Goal: Information Seeking & Learning: Learn about a topic

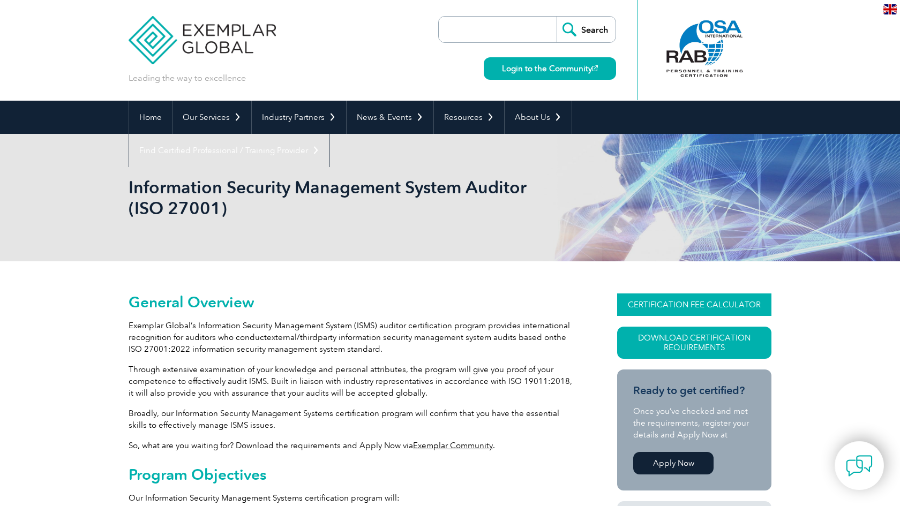
click at [633, 301] on link "CERTIFICATION FEE CALCULATOR" at bounding box center [694, 305] width 154 height 23
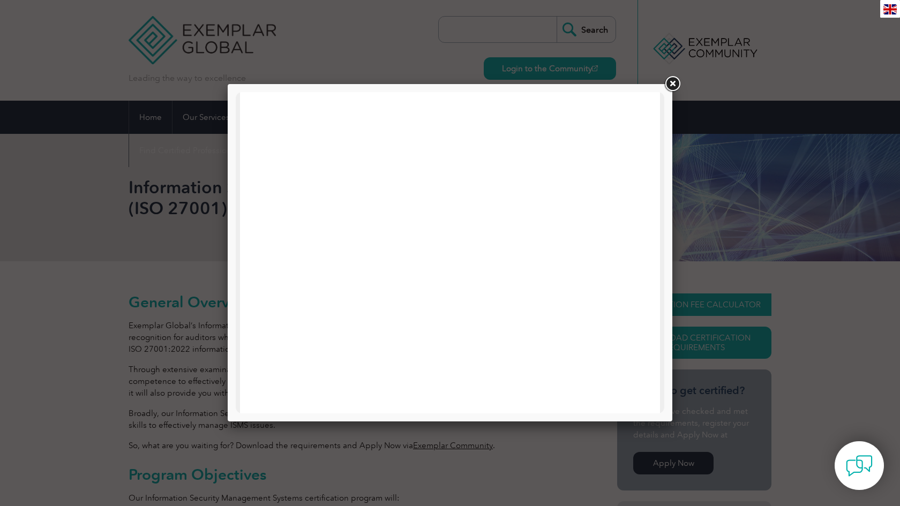
scroll to position [233, 0]
click at [678, 82] on link at bounding box center [672, 83] width 19 height 19
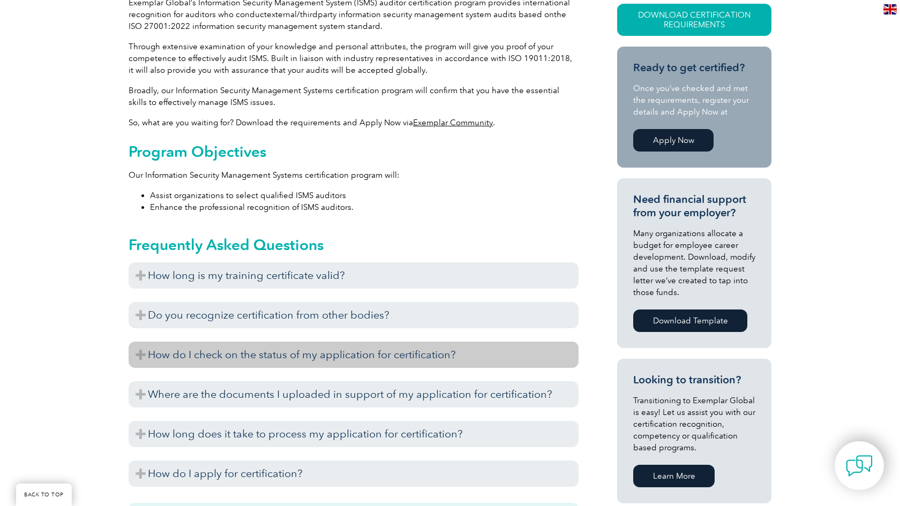
scroll to position [316, 0]
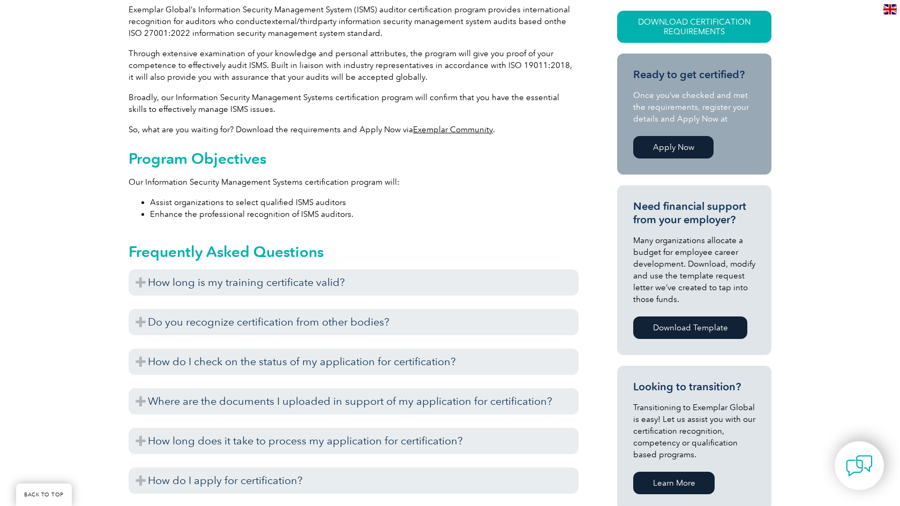
click at [652, 6] on div "CERTIFICATION FEE CALCULATOR Download Certification Requirements" at bounding box center [694, 15] width 154 height 76
click at [647, 26] on link "Download Certification Requirements" at bounding box center [694, 27] width 154 height 32
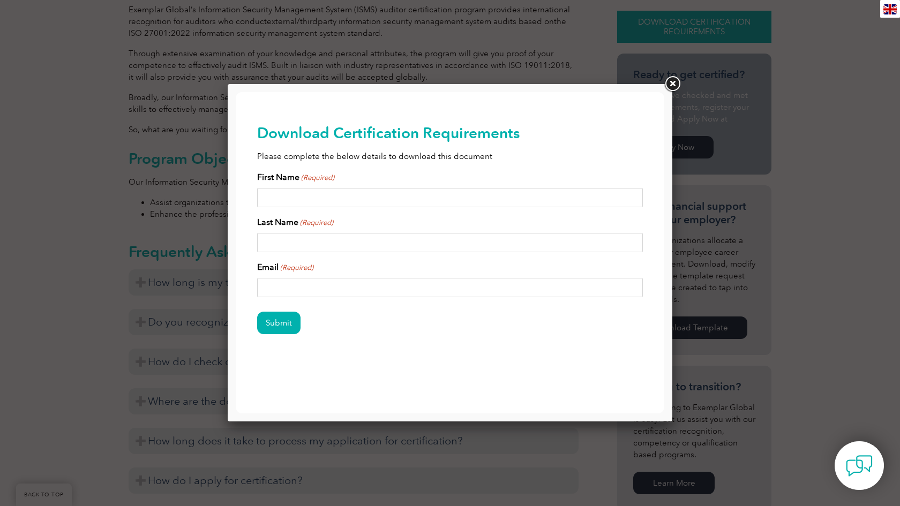
scroll to position [0, 0]
type input "steve"
type input "smith"
type input "badbo8315@gmail.com"
click at [277, 323] on input "Submit" at bounding box center [278, 323] width 43 height 23
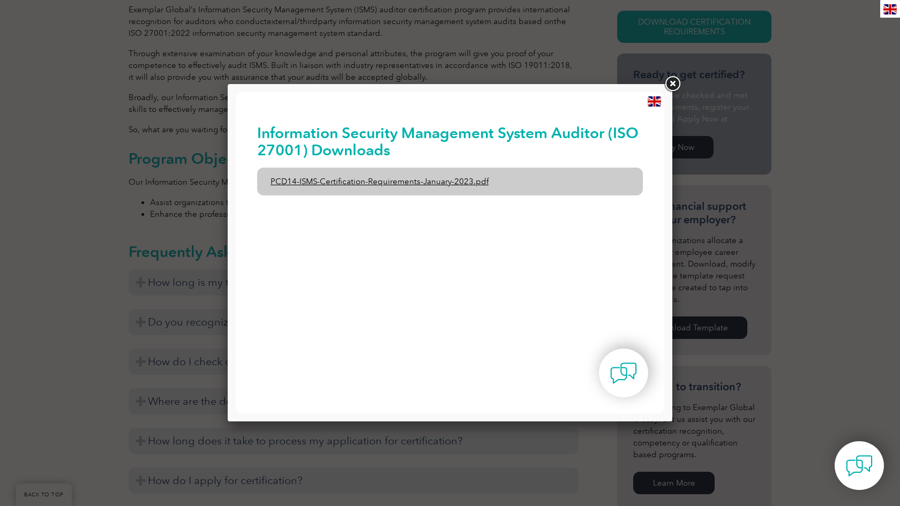
click at [308, 192] on link "PCD14-ISMS-Certification-Requirements-January-2023.pdf" at bounding box center [450, 182] width 386 height 28
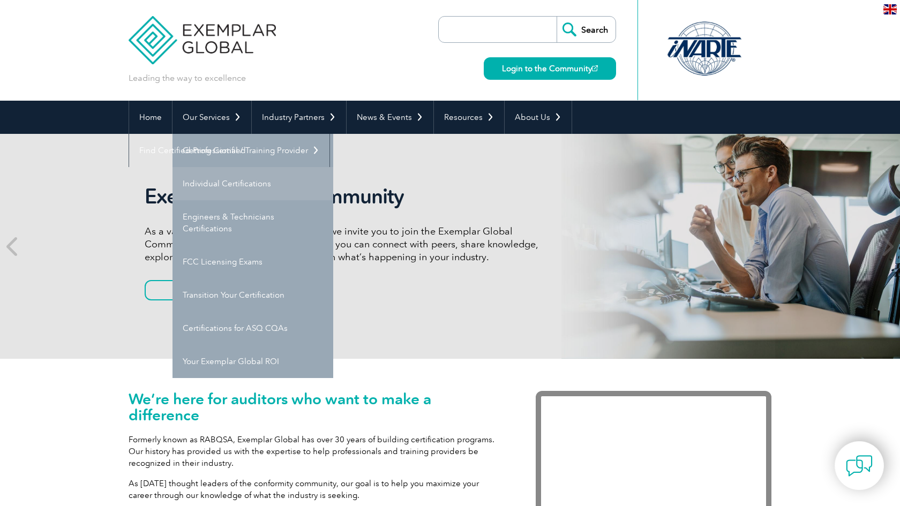
click at [217, 178] on link "Individual Certifications" at bounding box center [253, 183] width 161 height 33
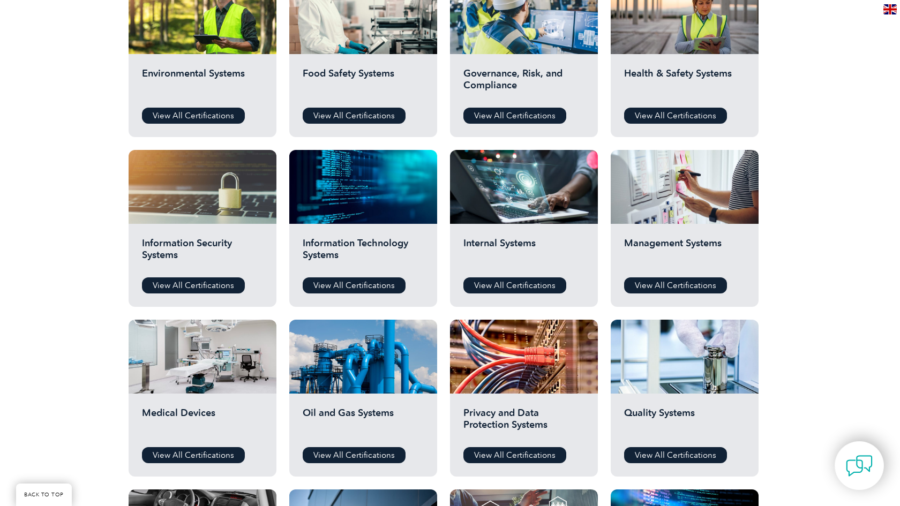
scroll to position [438, 0]
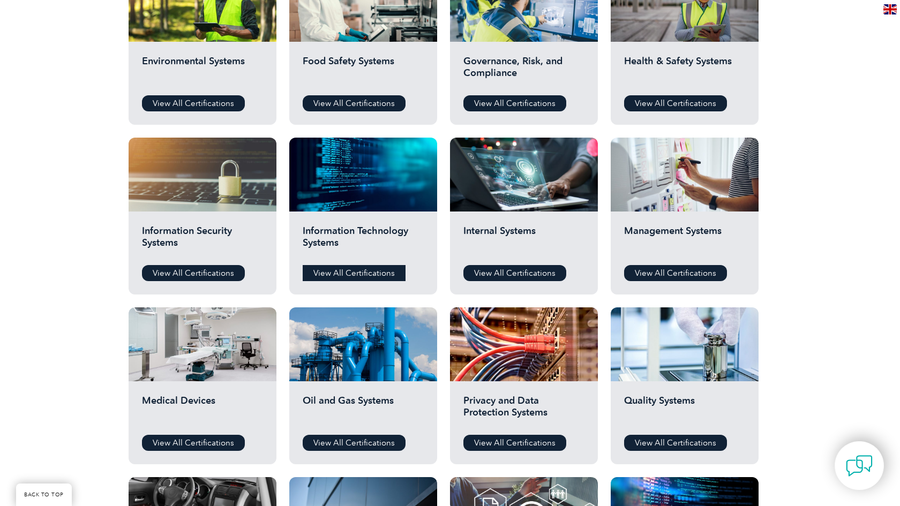
click at [359, 275] on link "View All Certifications" at bounding box center [354, 273] width 103 height 16
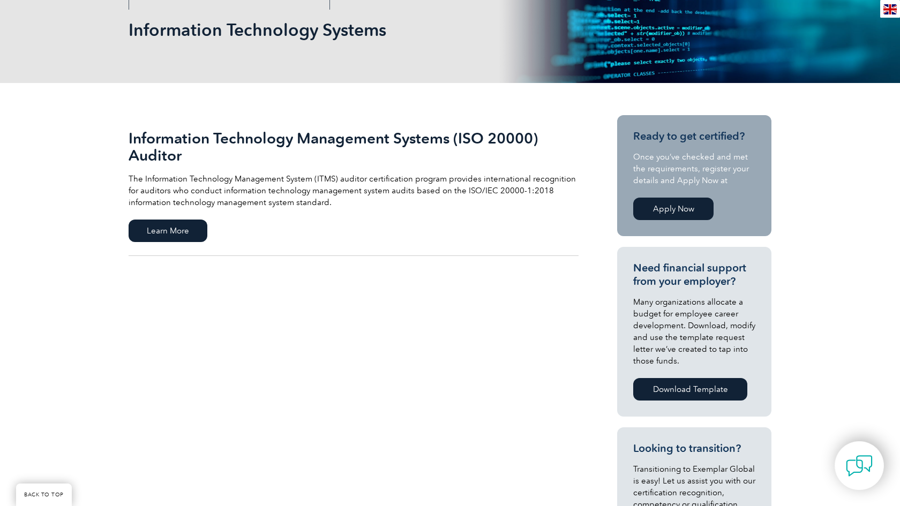
scroll to position [158, 0]
click at [187, 223] on span "Learn More" at bounding box center [168, 230] width 79 height 23
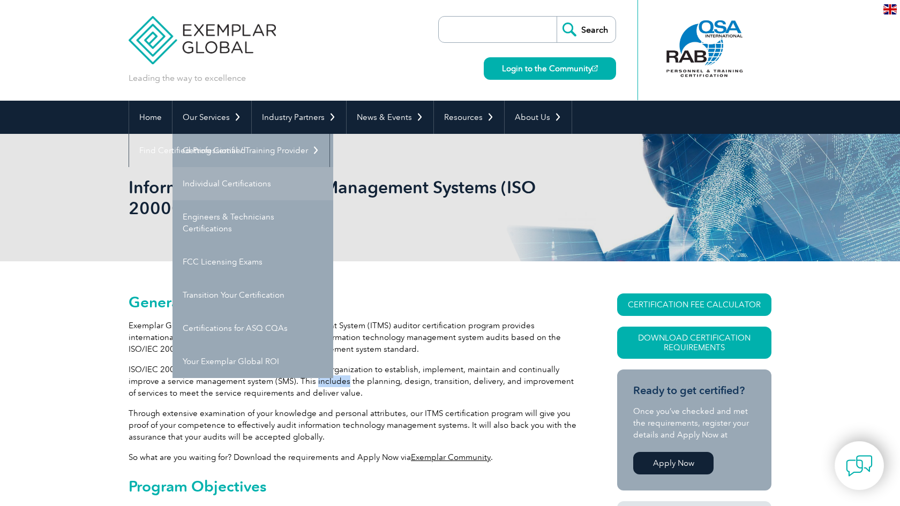
click at [192, 186] on link "Individual Certifications" at bounding box center [253, 183] width 161 height 33
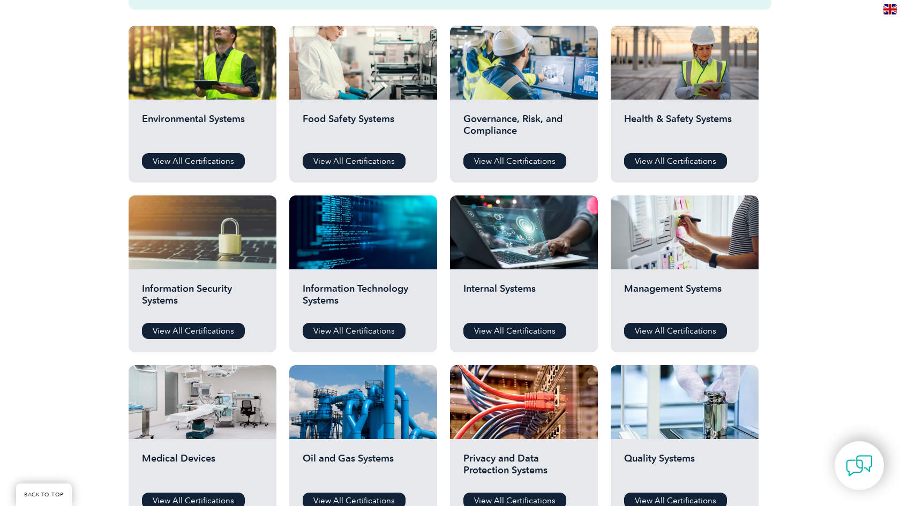
scroll to position [381, 0]
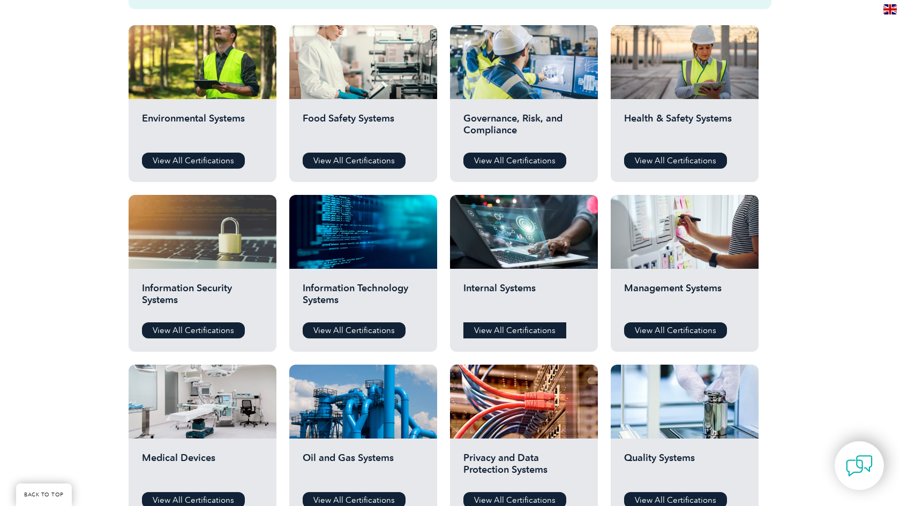
click at [504, 334] on link "View All Certifications" at bounding box center [515, 331] width 103 height 16
click at [166, 334] on link "View All Certifications" at bounding box center [193, 331] width 103 height 16
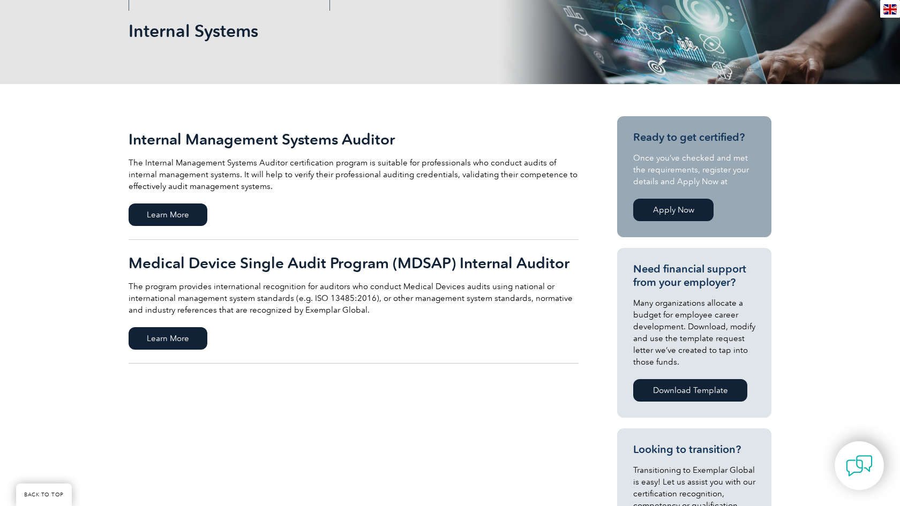
scroll to position [207, 0]
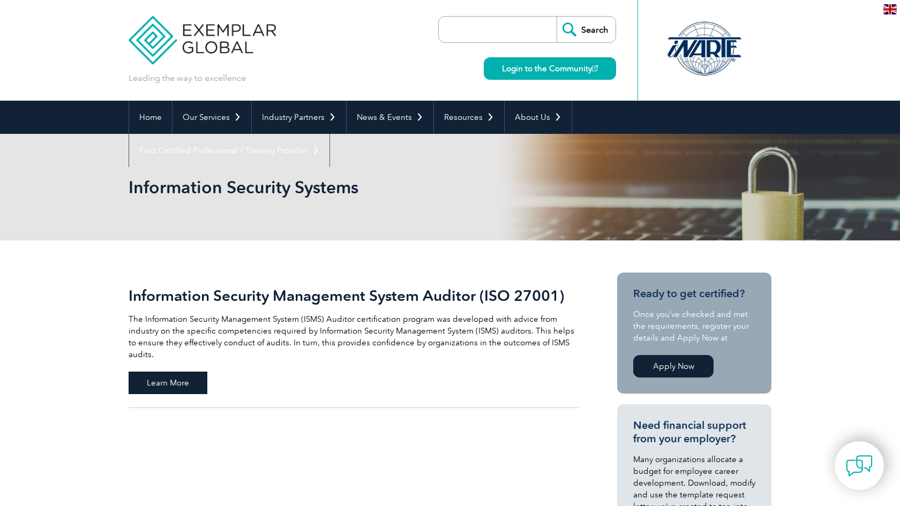
click at [158, 376] on span "Learn More" at bounding box center [168, 383] width 79 height 23
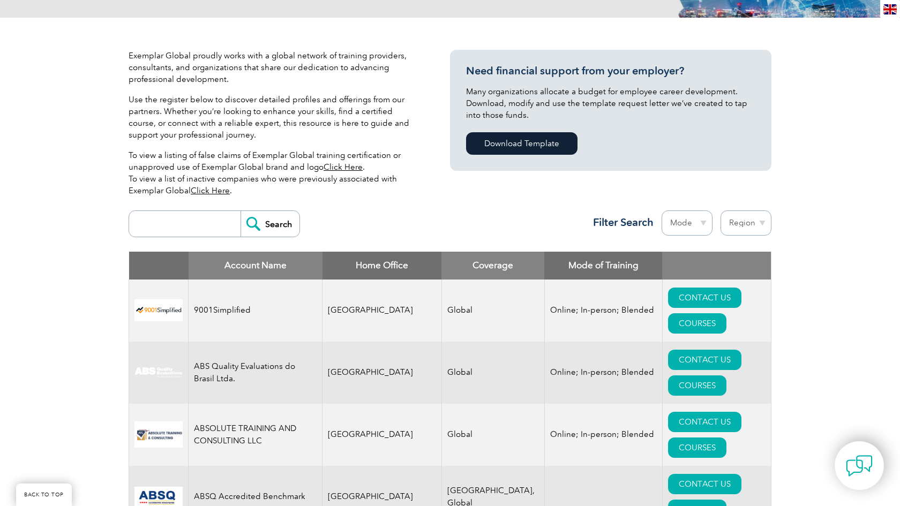
scroll to position [220, 0]
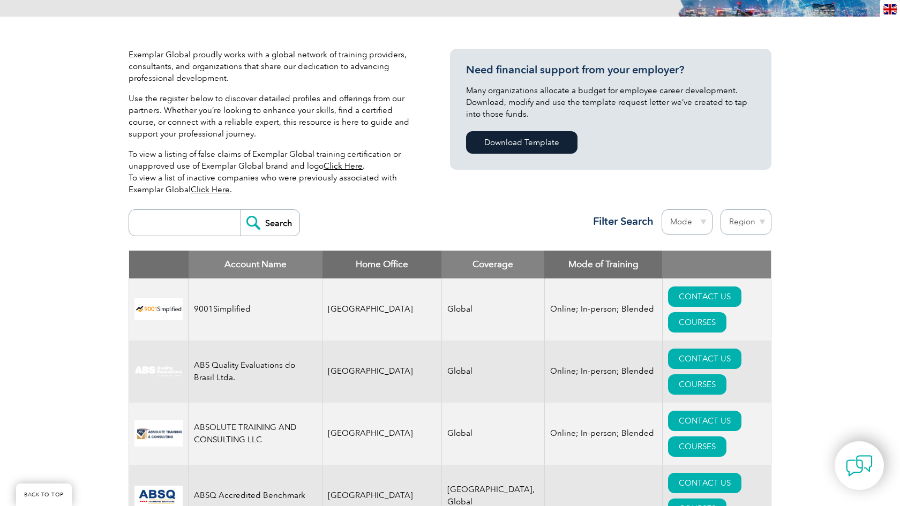
click at [155, 221] on input "search" at bounding box center [188, 223] width 106 height 26
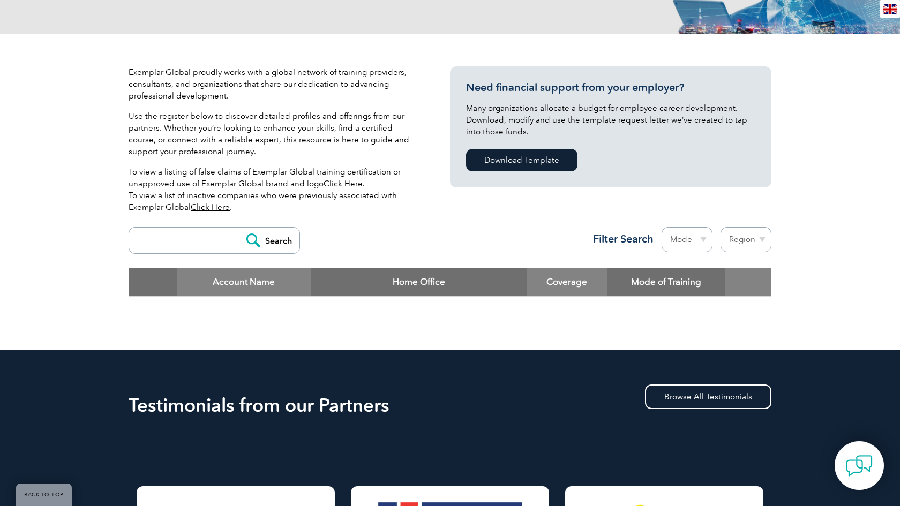
scroll to position [203, 0]
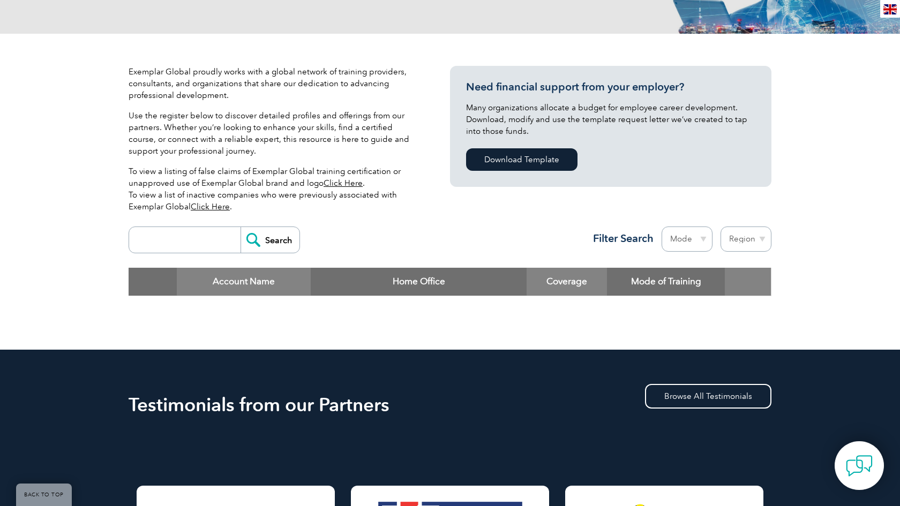
click at [206, 241] on input "search" at bounding box center [188, 240] width 106 height 26
type input "iso"
click at [270, 240] on input "Search" at bounding box center [270, 240] width 59 height 26
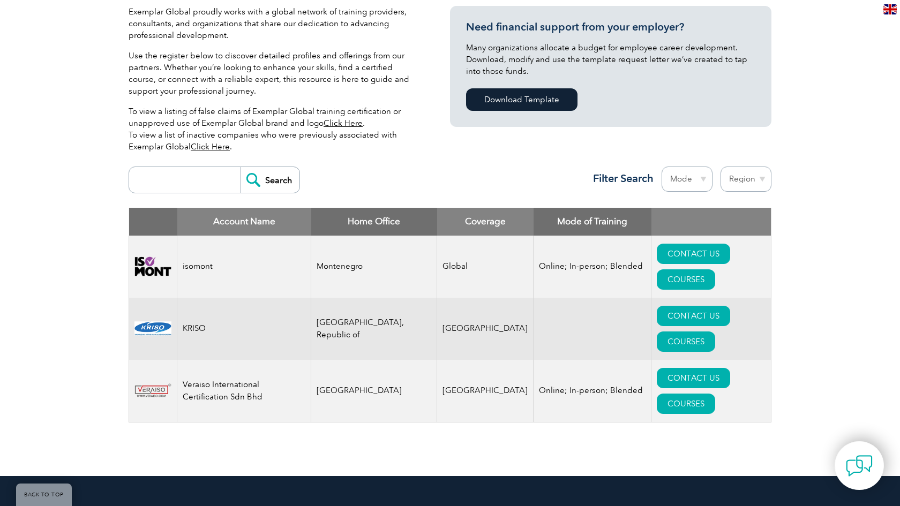
scroll to position [264, 0]
click at [715, 269] on link "COURSES" at bounding box center [686, 279] width 58 height 20
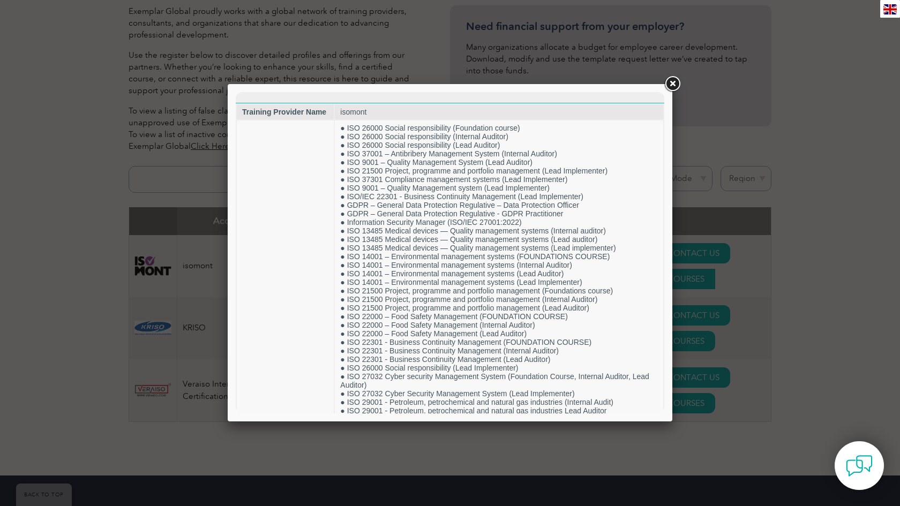
scroll to position [0, 0]
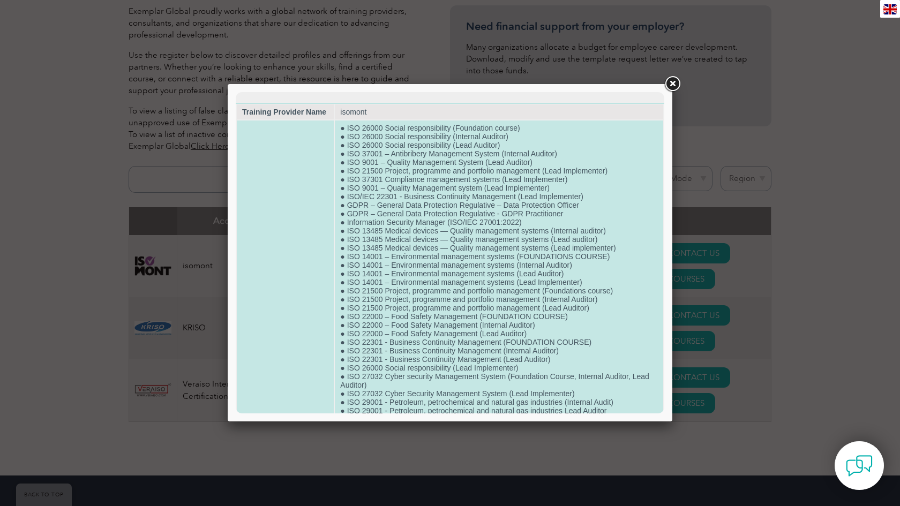
click at [551, 251] on td "● ISO 26000 Social responsibility (Foundation course) ● ISO 26000 Social respon…" at bounding box center [499, 506] width 329 height 770
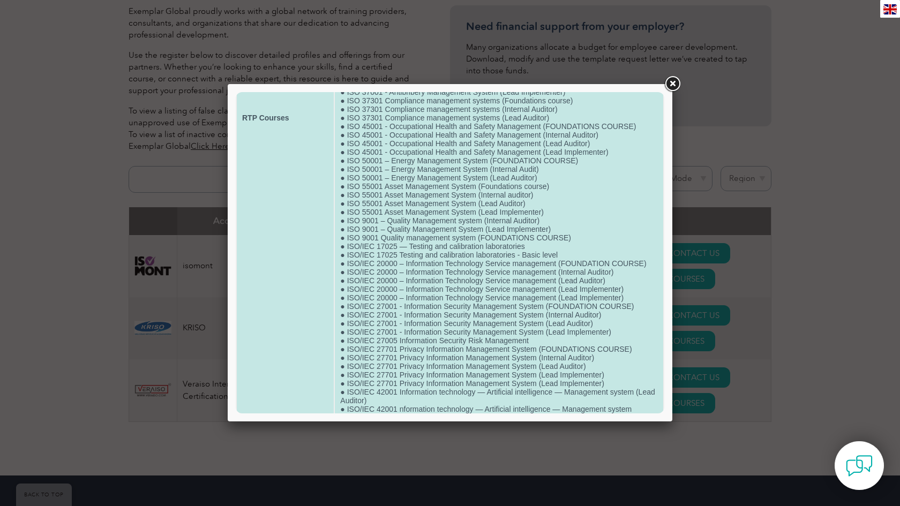
scroll to position [432, 0]
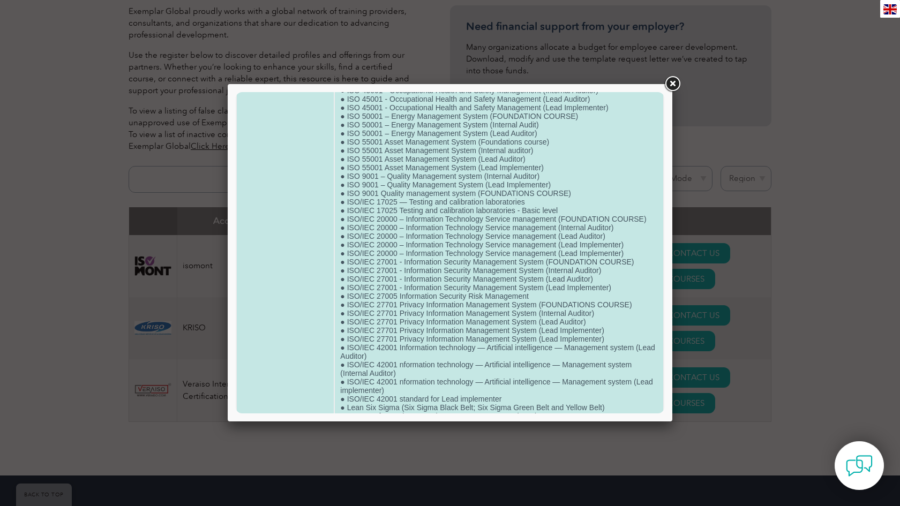
click at [619, 288] on td "● ISO 26000 Social responsibility (Foundation course) ● ISO 26000 Social respon…" at bounding box center [499, 74] width 329 height 770
drag, startPoint x: 605, startPoint y: 280, endPoint x: 338, endPoint y: 281, distance: 266.4
click at [338, 281] on td "● ISO 26000 Social responsibility (Foundation course) ● ISO 26000 Social respon…" at bounding box center [499, 74] width 329 height 770
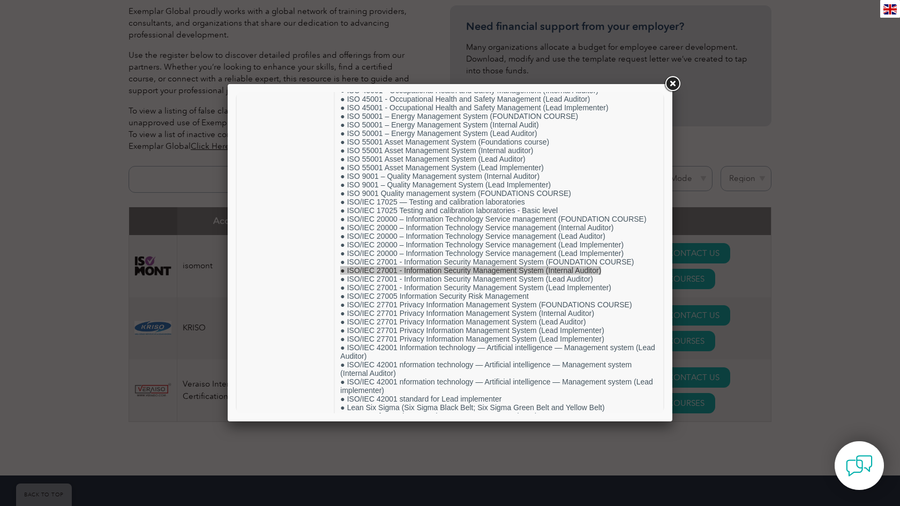
click at [189, 363] on div at bounding box center [450, 253] width 900 height 506
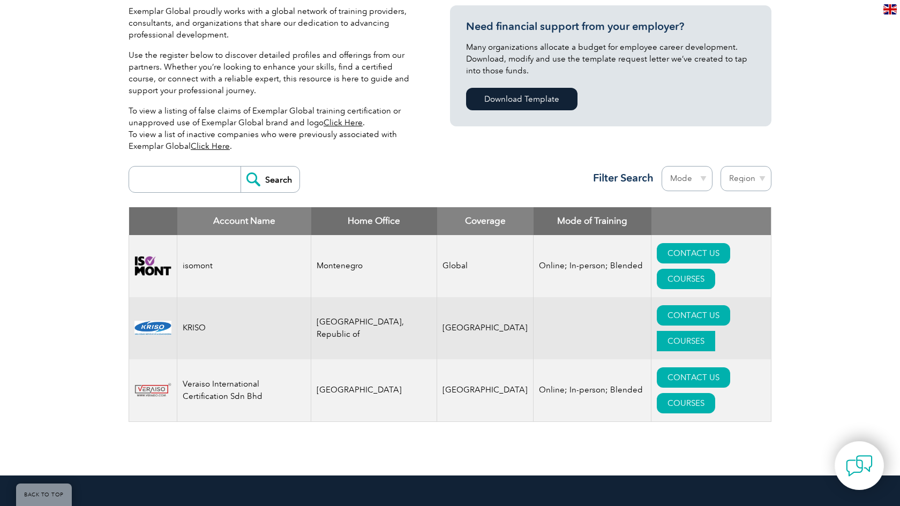
click at [711, 331] on link "COURSES" at bounding box center [686, 341] width 58 height 20
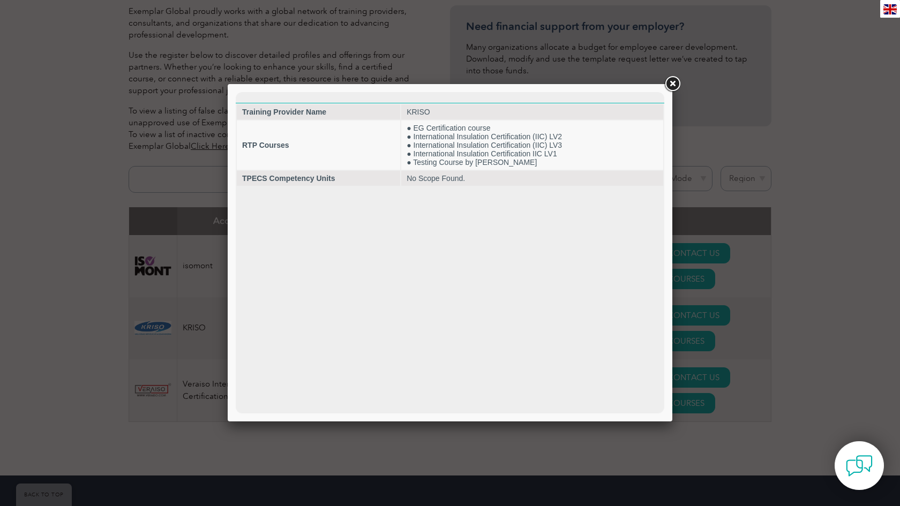
scroll to position [0, 0]
click at [817, 211] on div at bounding box center [450, 253] width 900 height 506
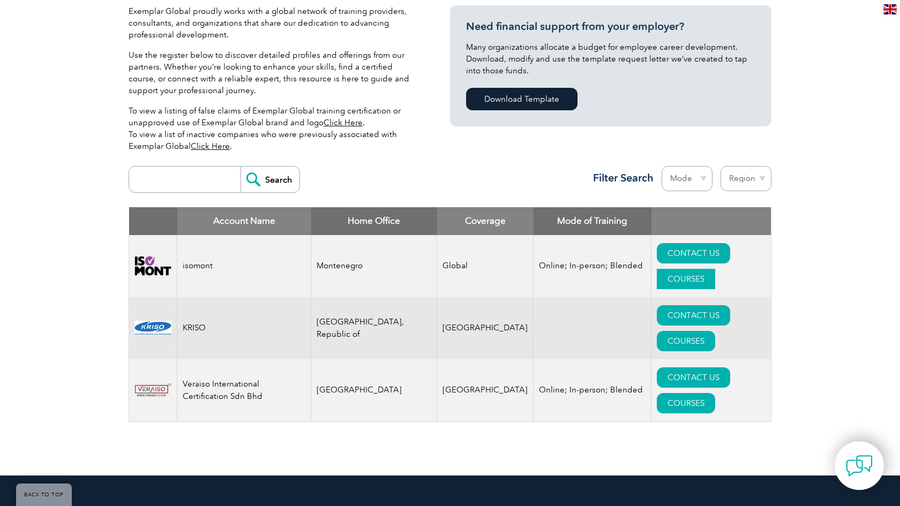
click at [715, 269] on link "COURSES" at bounding box center [686, 279] width 58 height 20
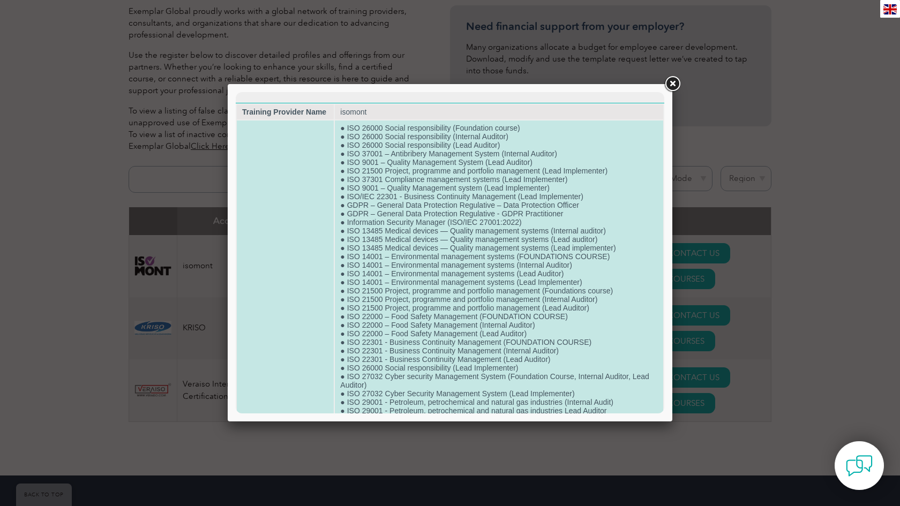
click at [423, 255] on td "● ISO 26000 Social responsibility (Foundation course) ● ISO 26000 Social respon…" at bounding box center [499, 506] width 329 height 770
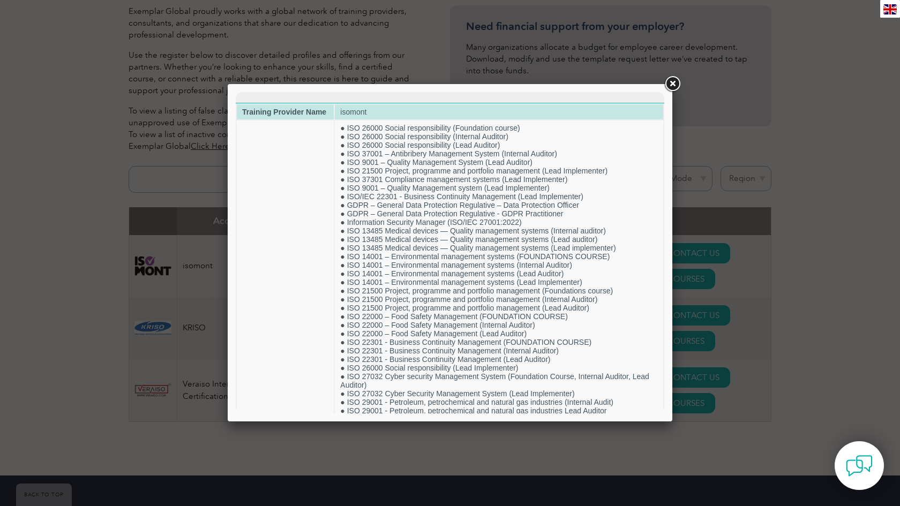
click at [337, 115] on td "isomont" at bounding box center [499, 112] width 329 height 15
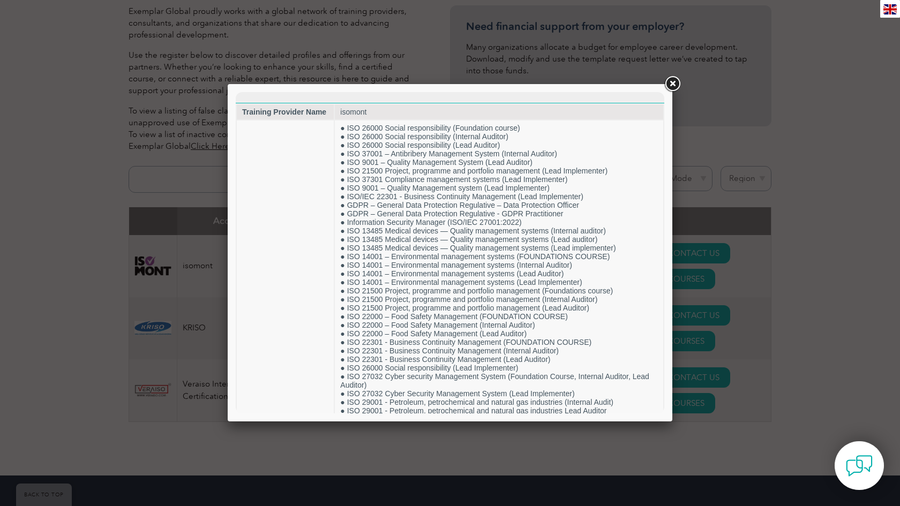
click at [64, 265] on div at bounding box center [450, 253] width 900 height 506
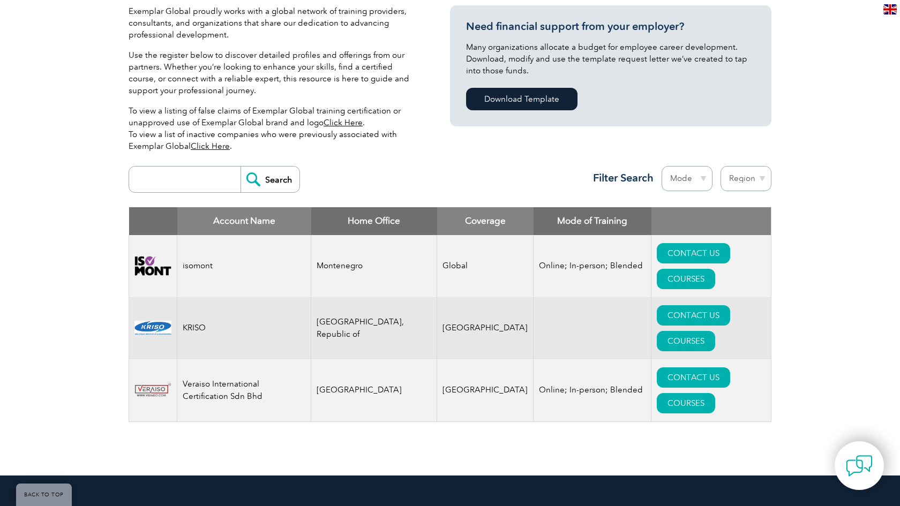
click at [152, 256] on img at bounding box center [153, 266] width 37 height 20
click at [215, 252] on td "isomont" at bounding box center [244, 266] width 134 height 62
click at [214, 252] on td "isomont" at bounding box center [244, 266] width 134 height 62
copy td "isomont"
